Goal: Task Accomplishment & Management: Use online tool/utility

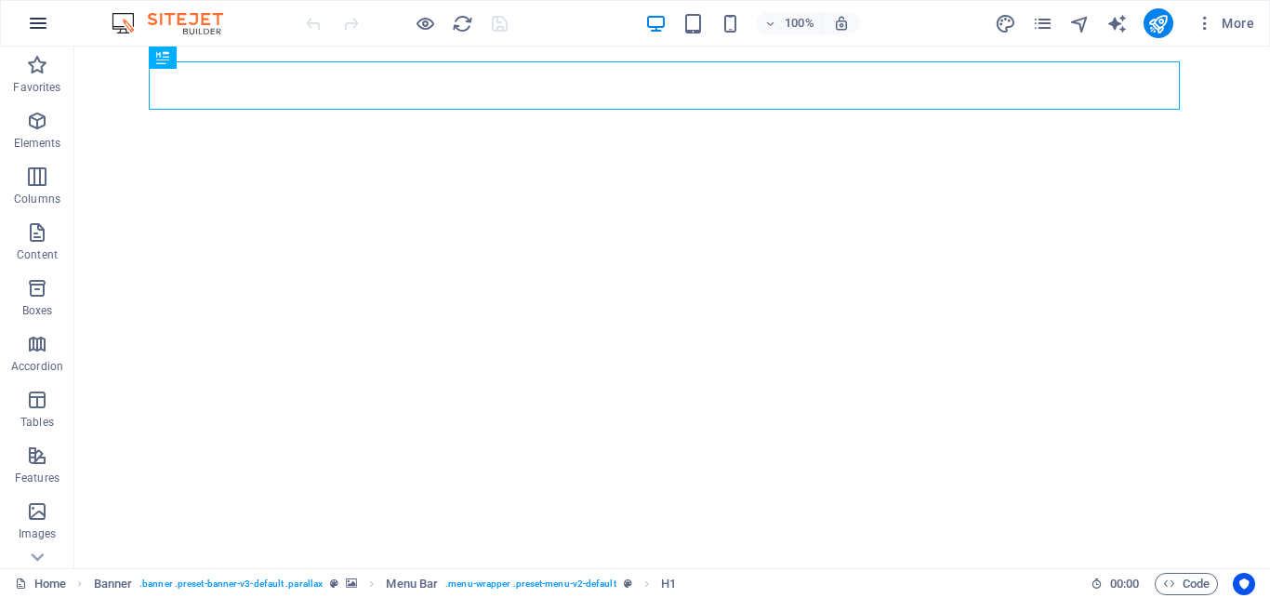
click at [33, 20] on icon "button" at bounding box center [38, 23] width 22 height 22
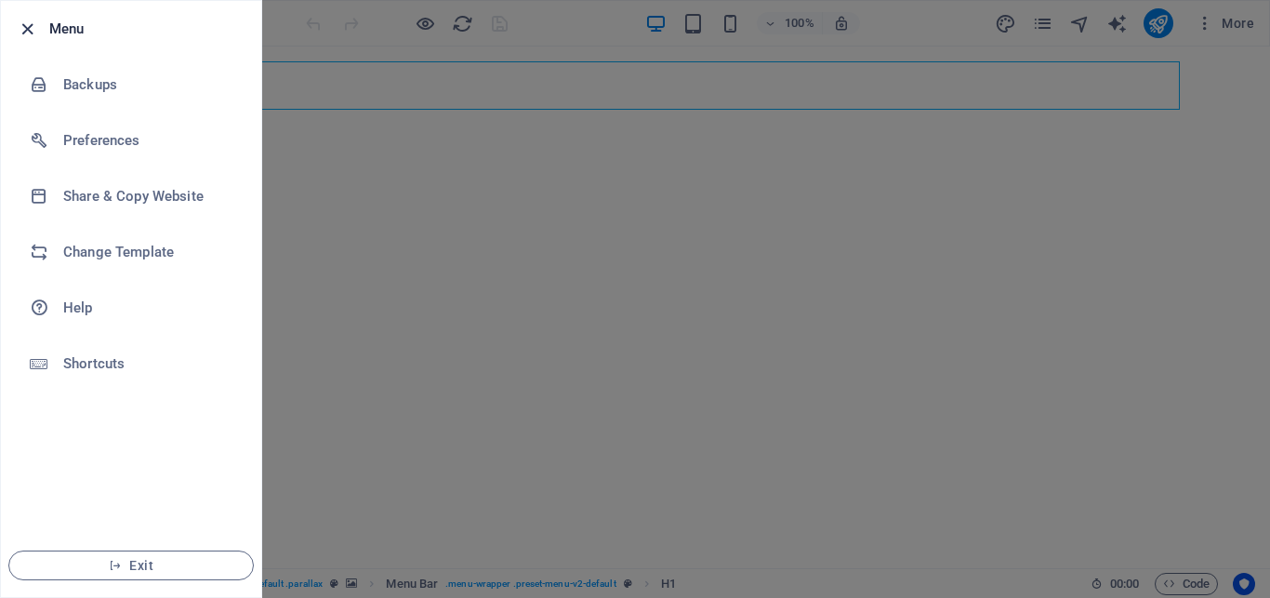
click at [22, 27] on icon "button" at bounding box center [27, 29] width 21 height 21
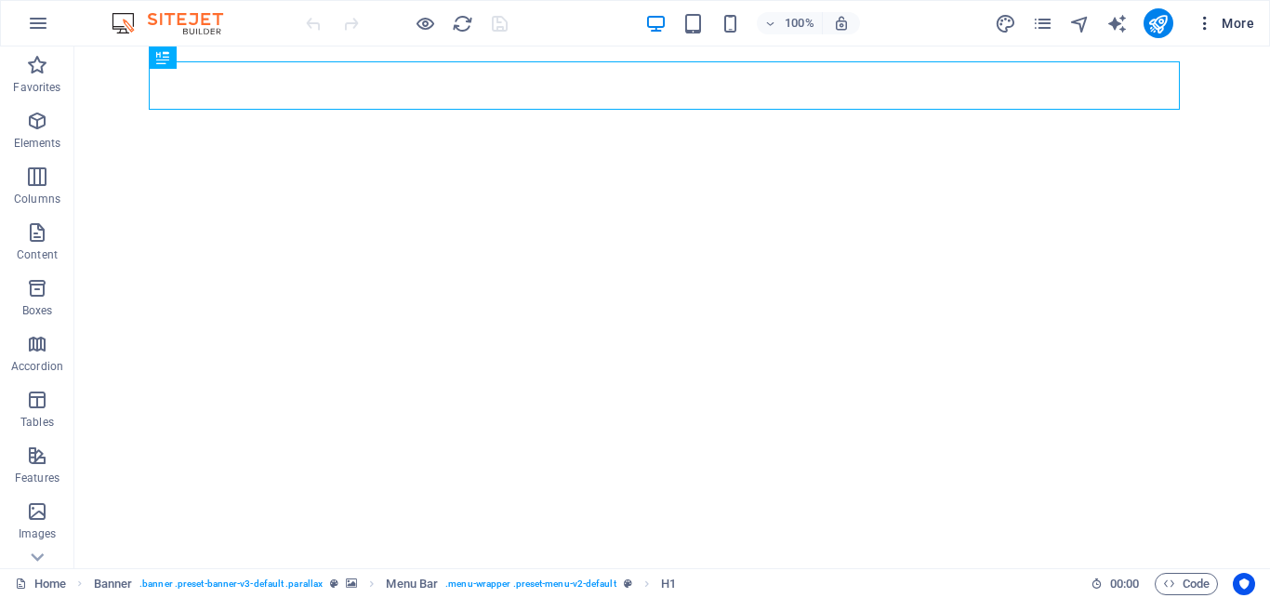
click at [1210, 22] on icon "button" at bounding box center [1205, 23] width 19 height 19
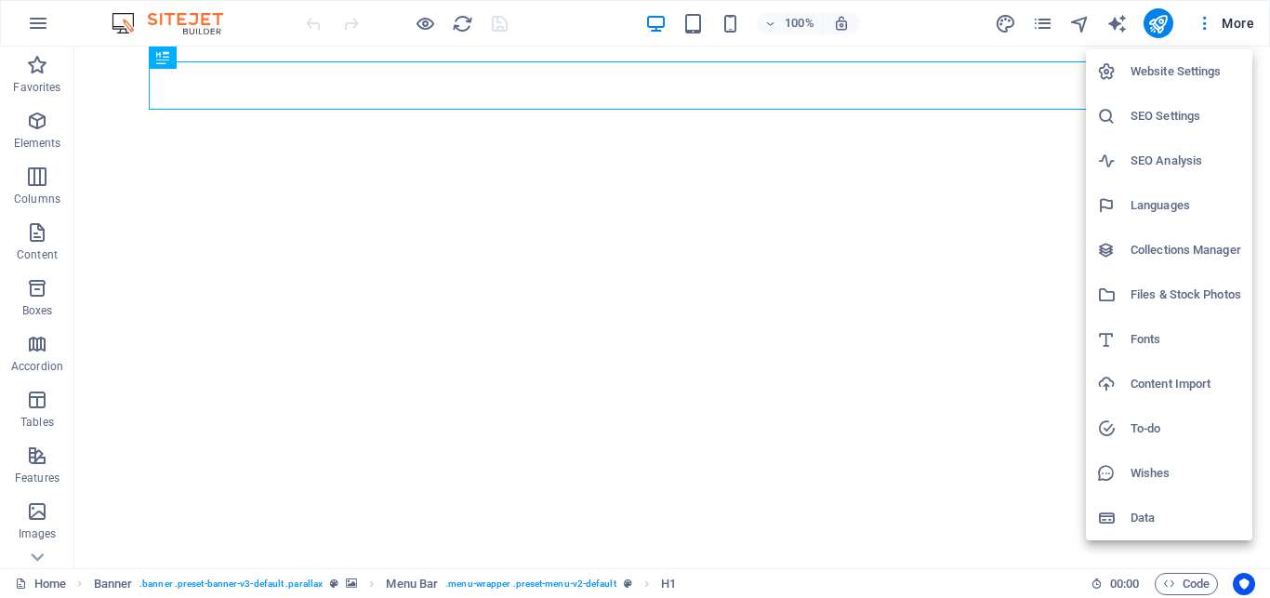
click at [1185, 64] on h6 "Website Settings" at bounding box center [1186, 71] width 111 height 22
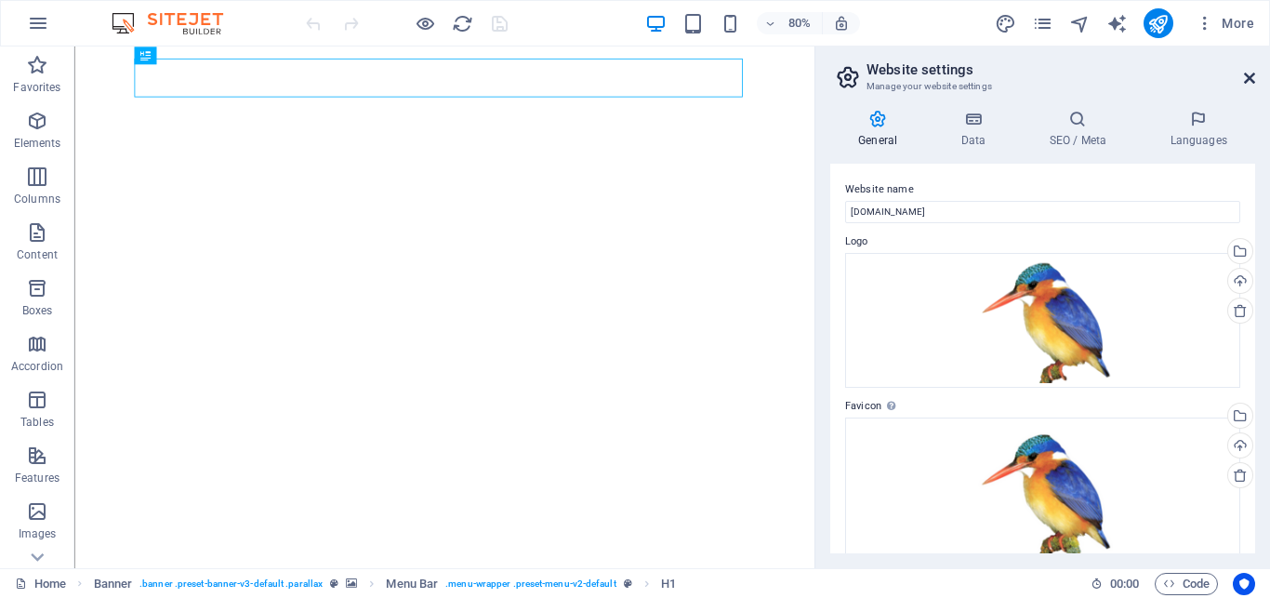
click at [1252, 74] on icon at bounding box center [1249, 78] width 11 height 15
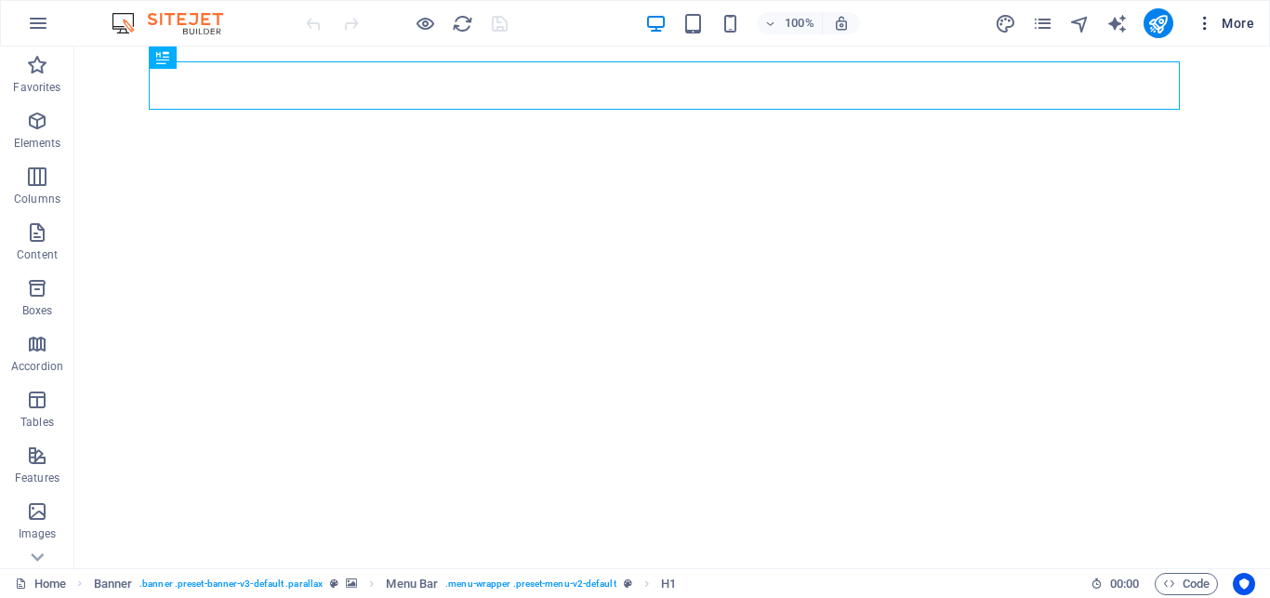
click at [1201, 16] on icon "button" at bounding box center [1205, 23] width 19 height 19
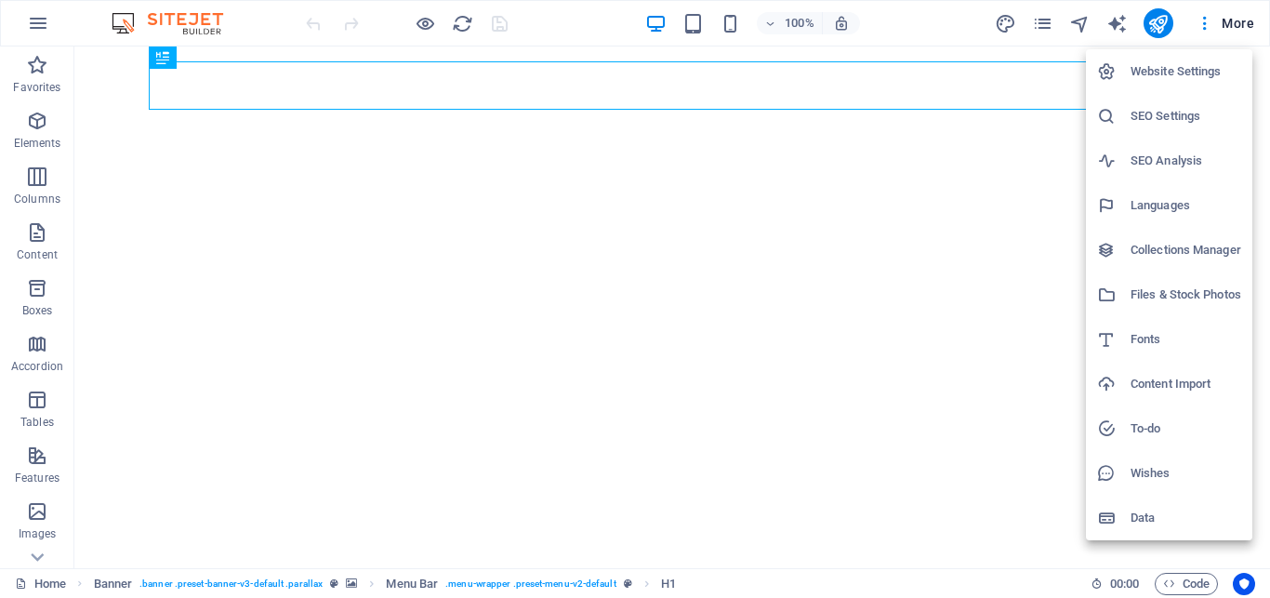
click at [1159, 24] on div at bounding box center [635, 299] width 1270 height 598
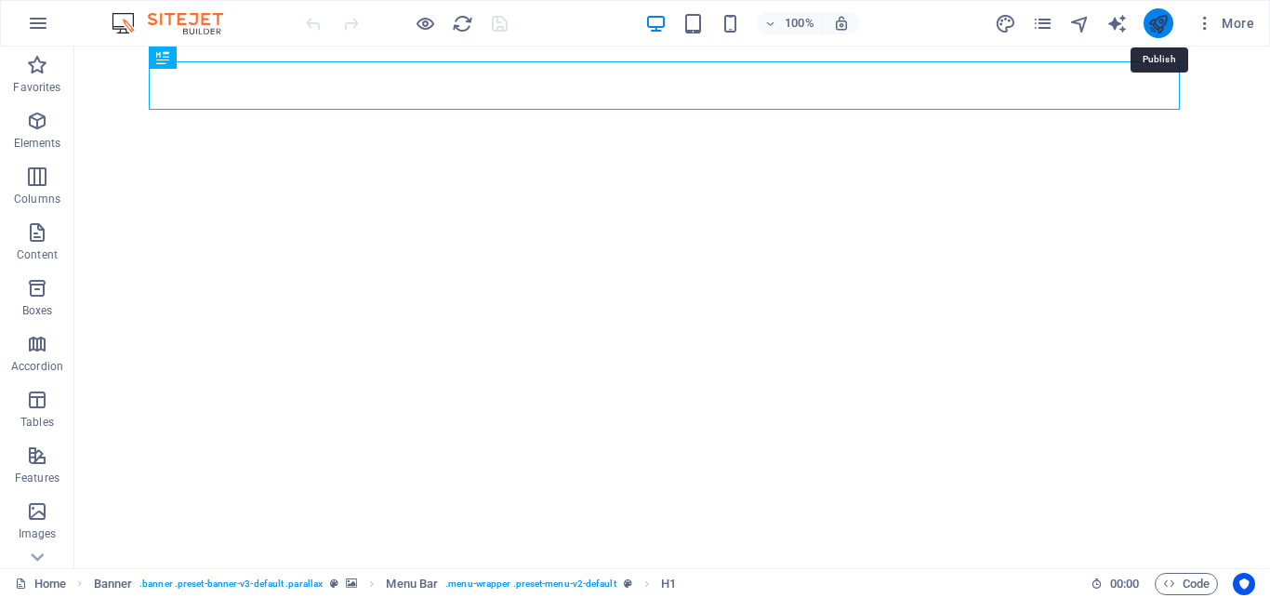
click at [1160, 16] on icon "publish" at bounding box center [1157, 23] width 21 height 21
